Goal: Task Accomplishment & Management: Use online tool/utility

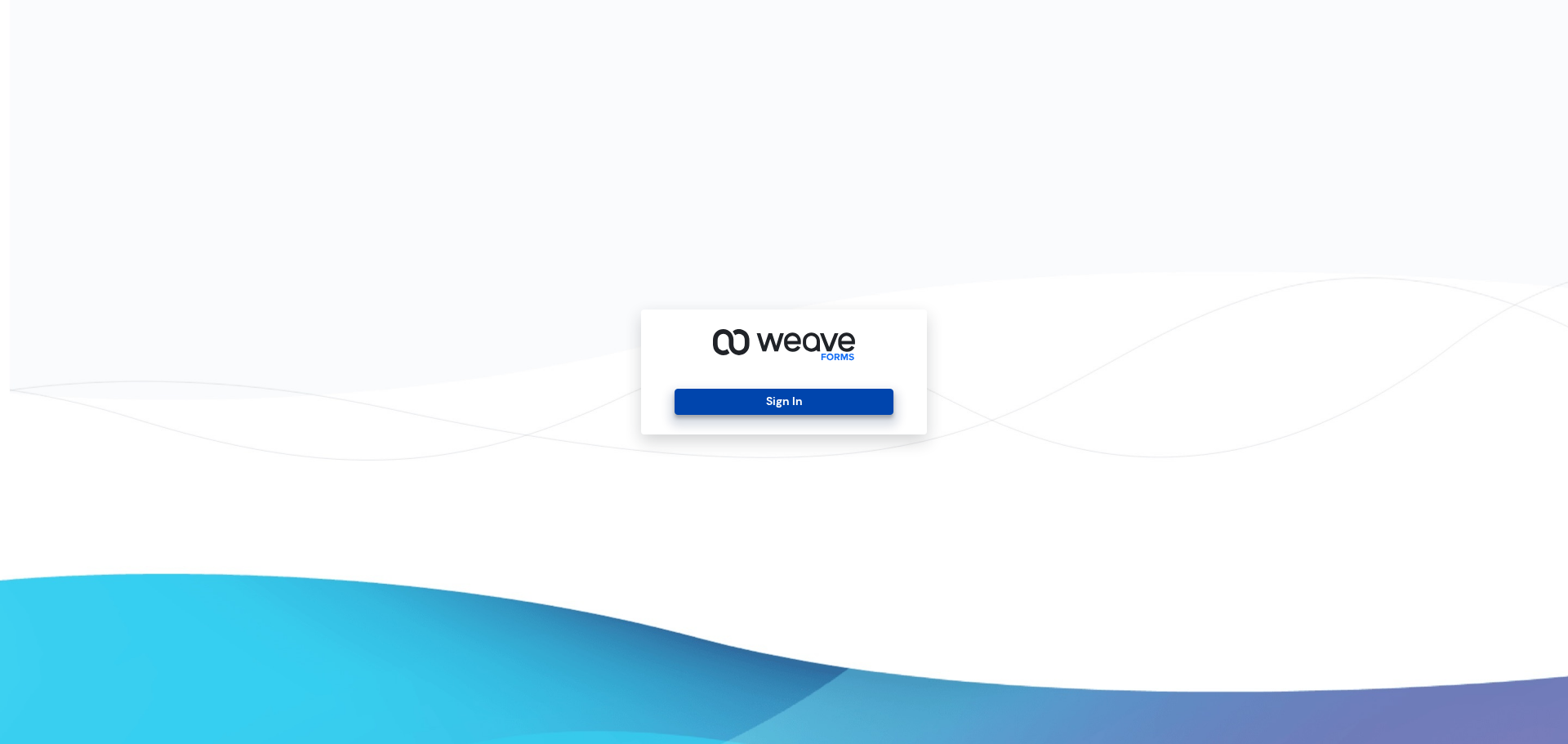
click at [756, 403] on button "Sign In" at bounding box center [784, 401] width 218 height 26
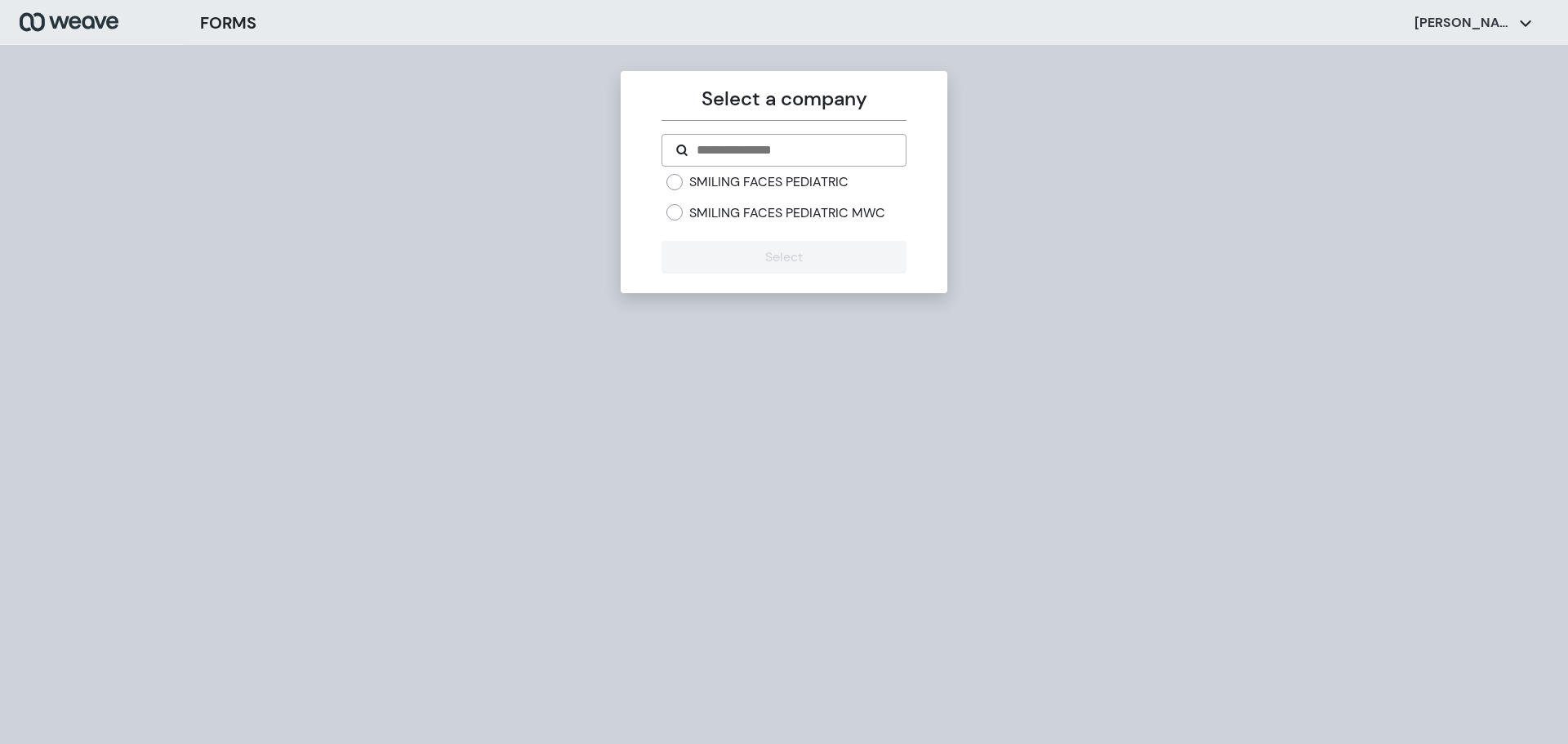
click at [760, 214] on label "SMILING FACES PEDIATRIC MWC" at bounding box center [787, 213] width 196 height 18
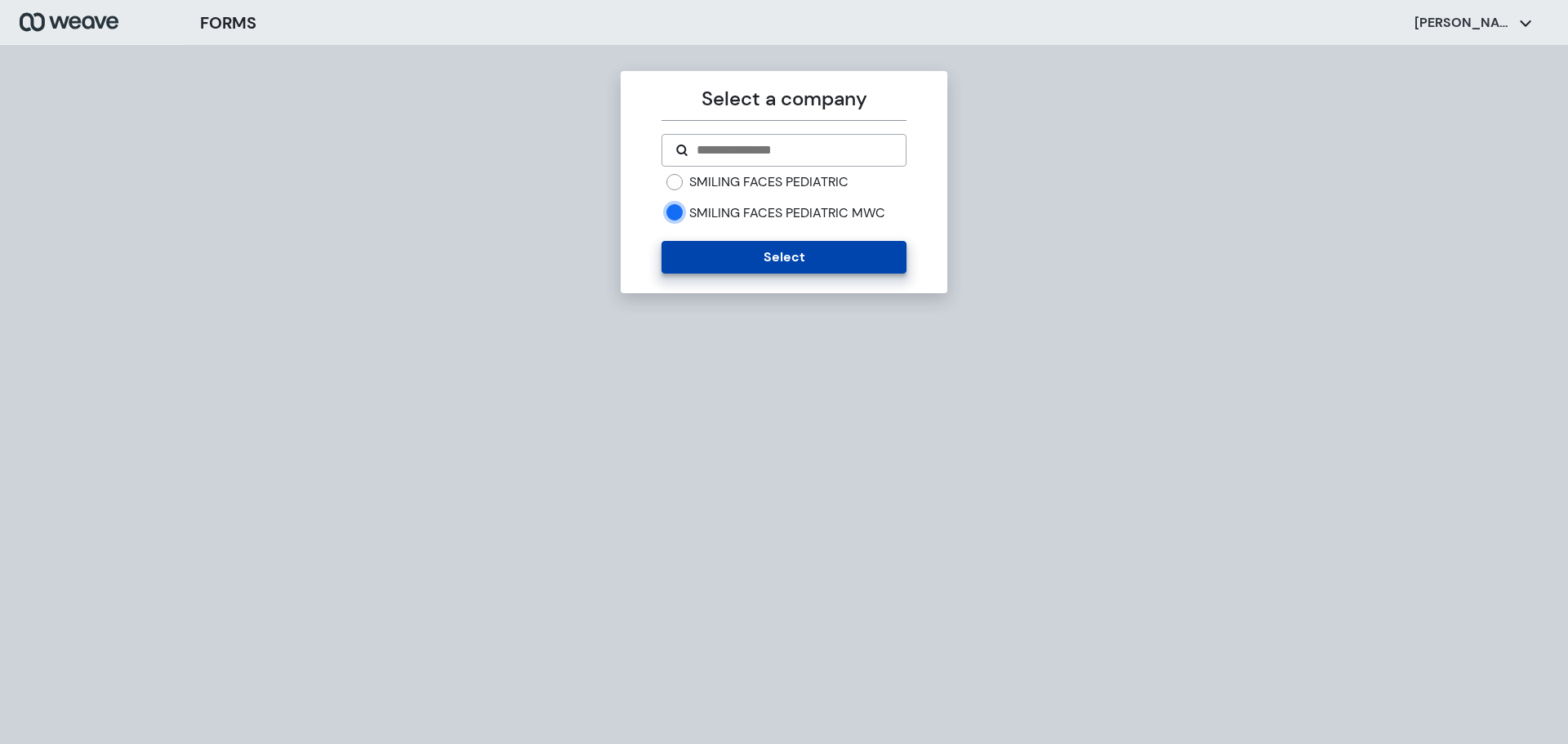
click at [763, 256] on button "Select" at bounding box center [783, 257] width 244 height 32
